Goal: Transaction & Acquisition: Purchase product/service

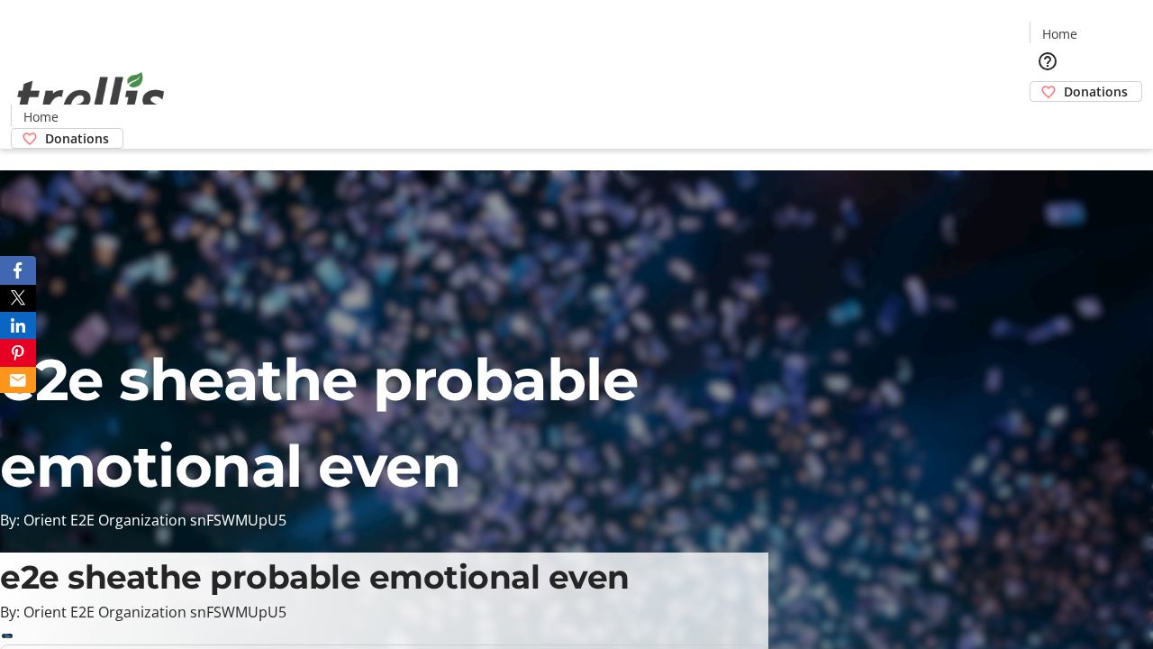
click at [1064, 82] on span "Donations" at bounding box center [1096, 91] width 64 height 19
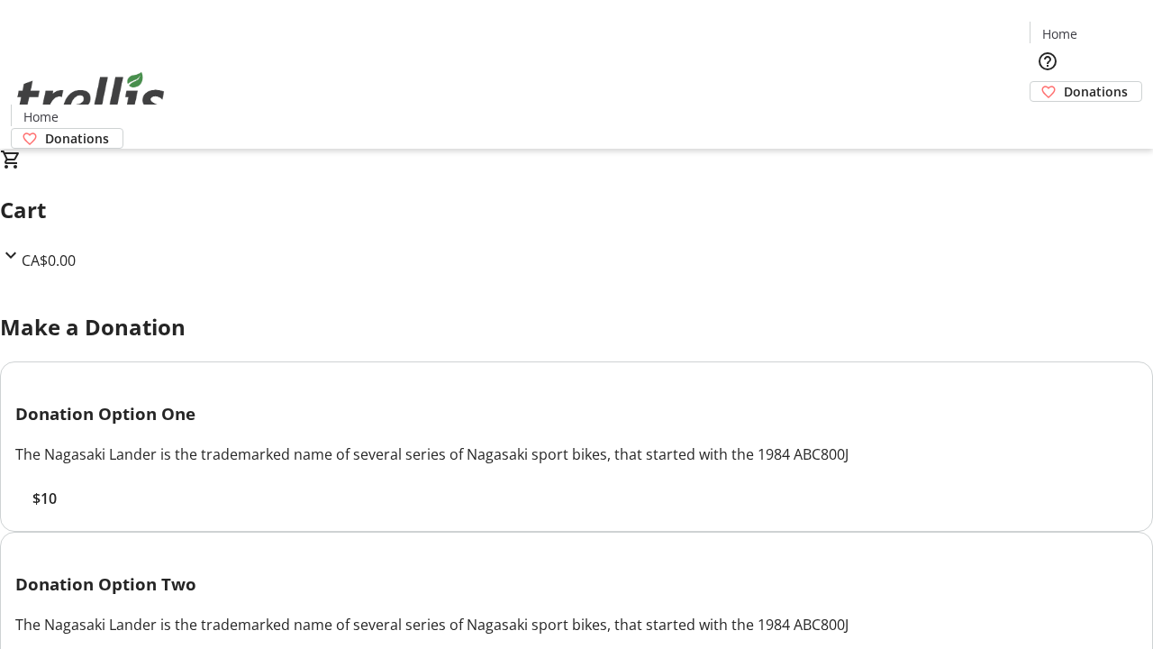
click at [57, 509] on span "$10" at bounding box center [44, 498] width 24 height 22
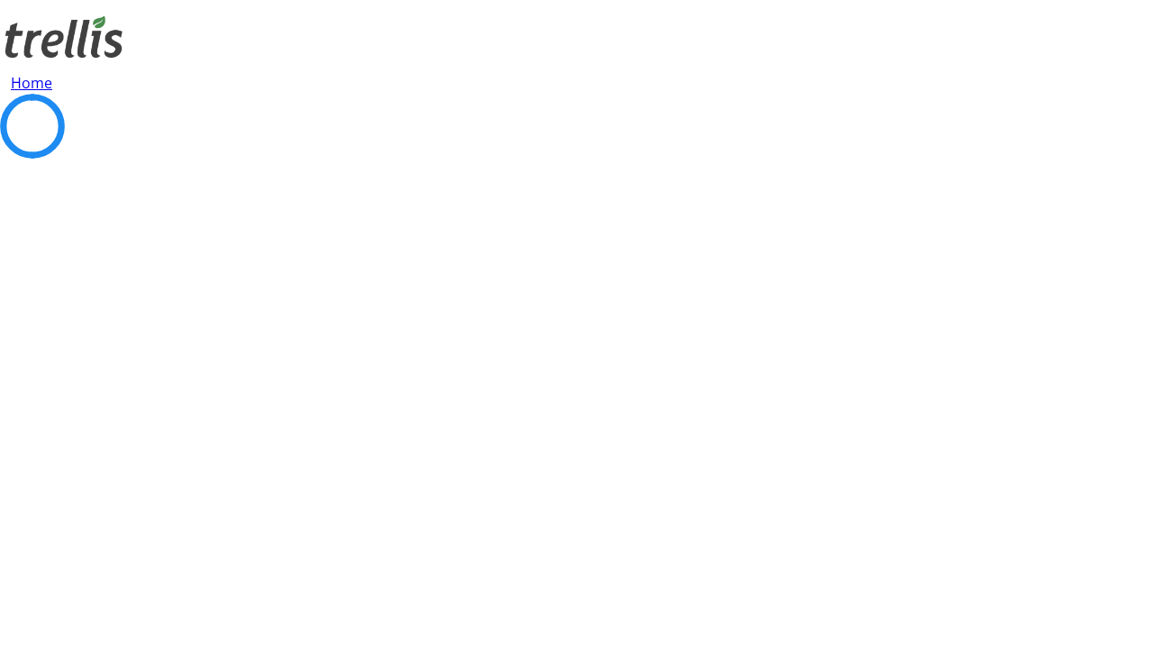
select select "CA"
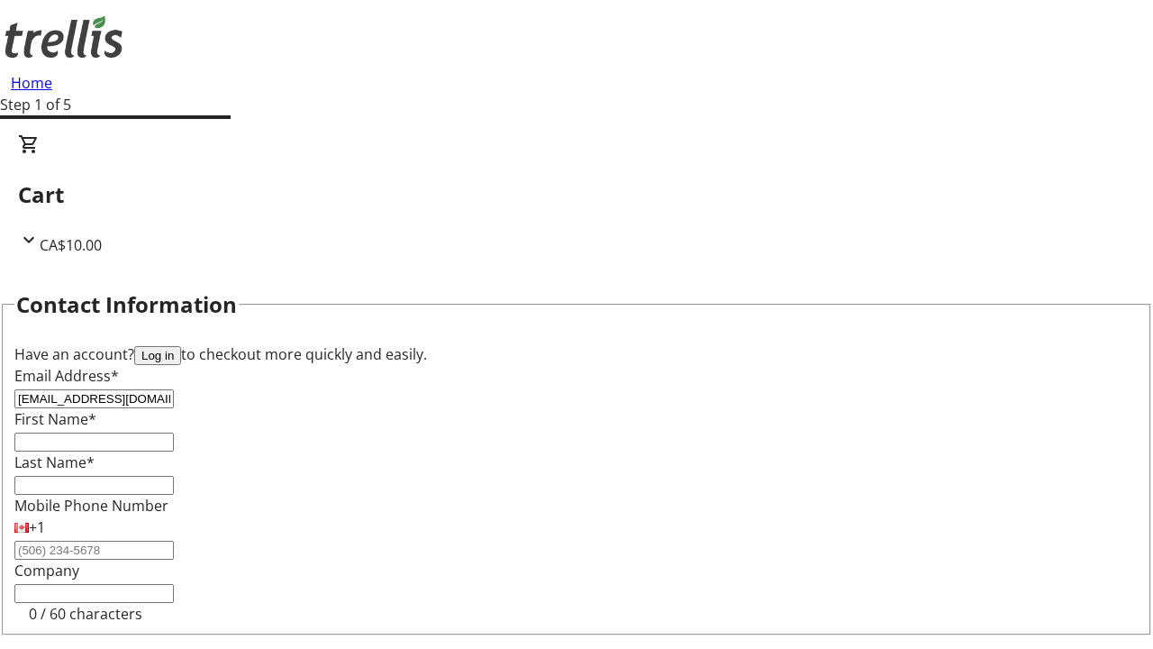
type input "[EMAIL_ADDRESS][DOMAIN_NAME]"
type input "Ethyl"
type input "[PERSON_NAME]"
type input "[STREET_ADDRESS][PERSON_NAME]"
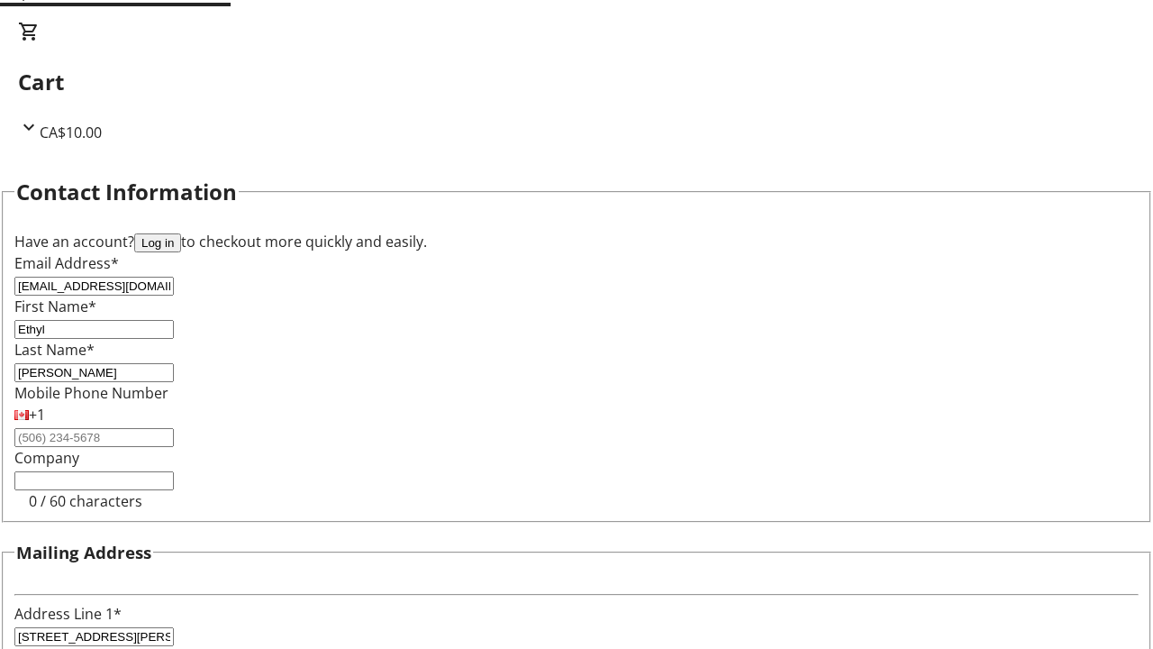
type input "Kelowna"
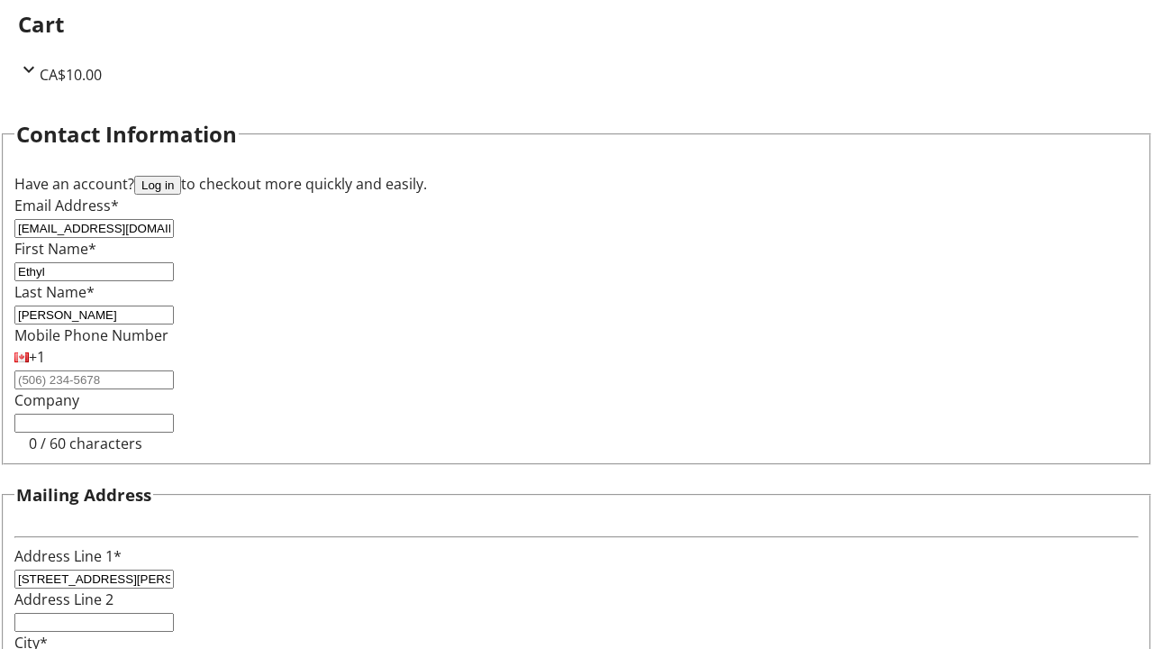
select select "BC"
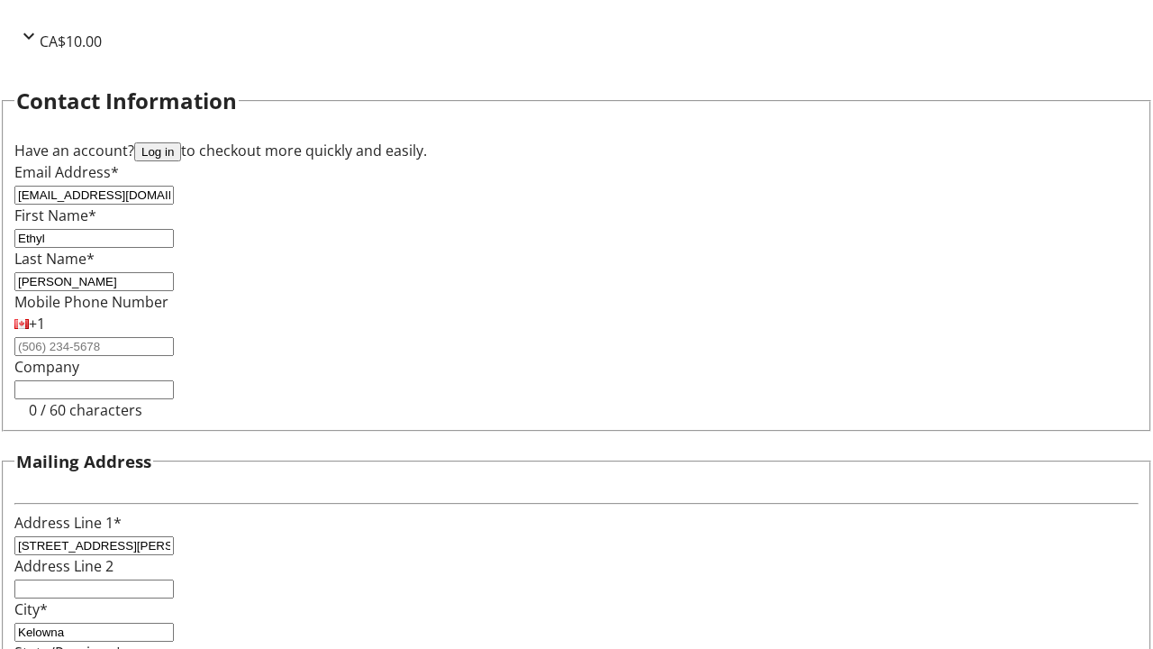
type input "Kelowna"
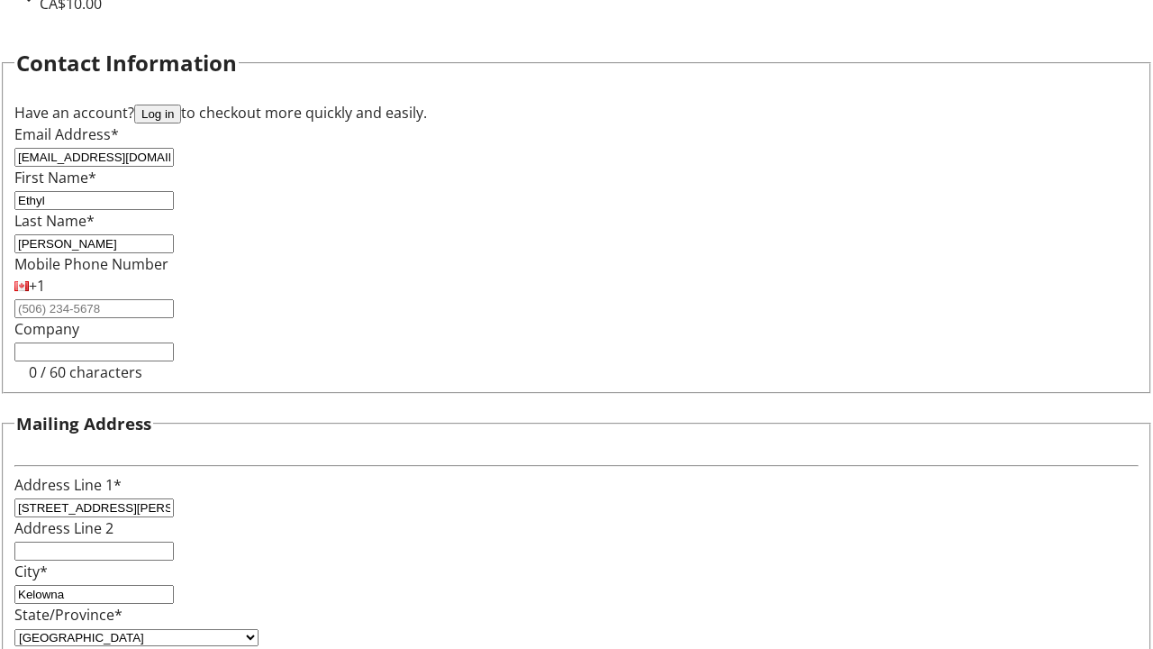
type input "V1Y 0C2"
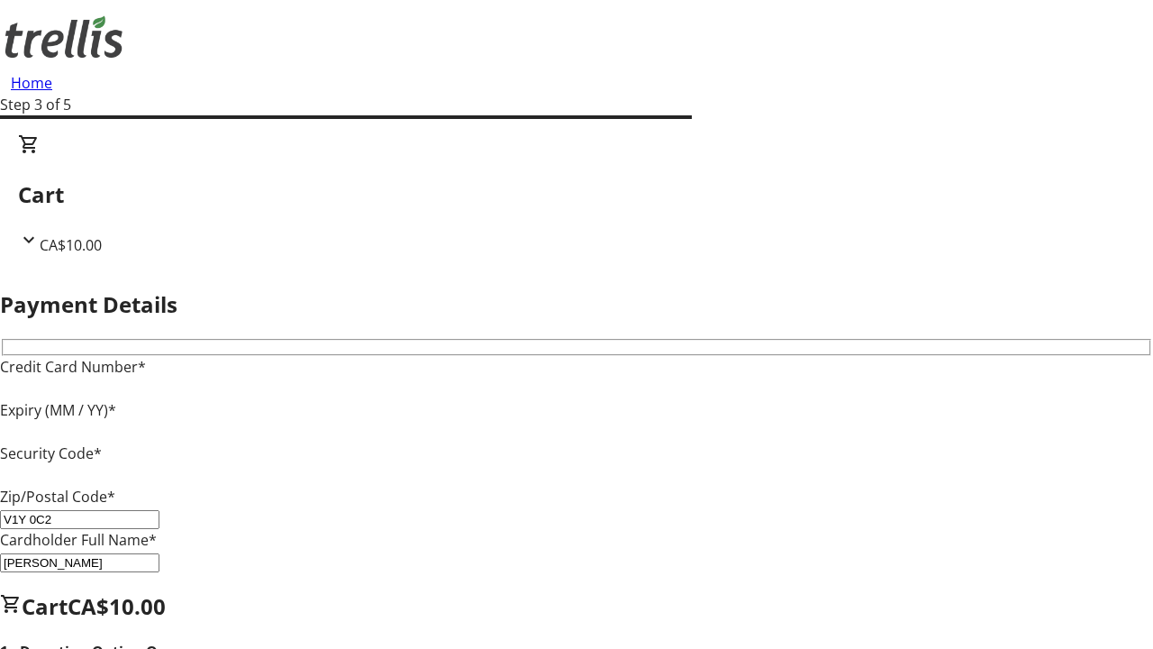
type input "V1Y 0C2"
